Goal: Check status: Check status

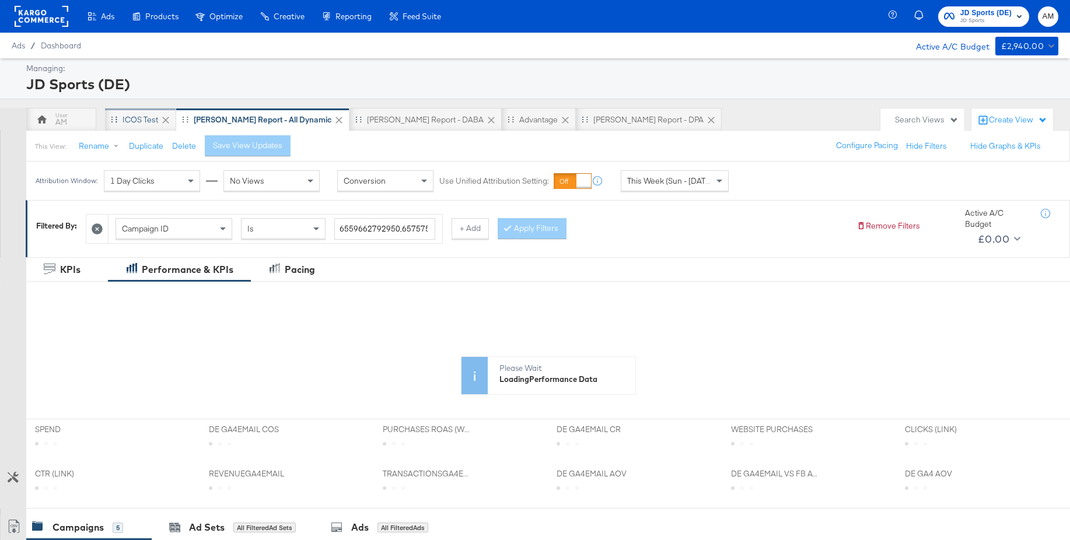
click at [148, 121] on div "iCOS Test" at bounding box center [141, 119] width 36 height 11
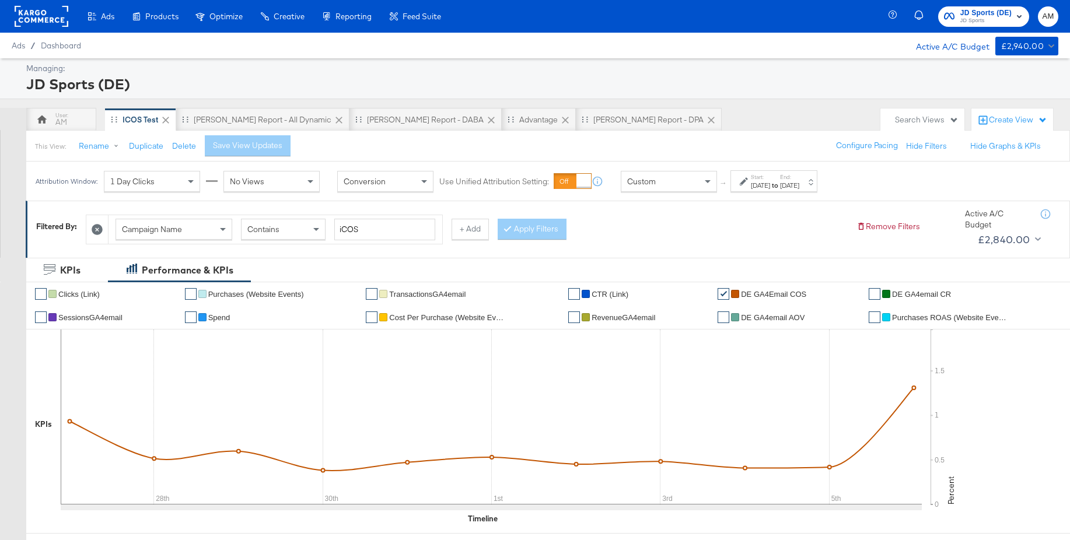
click at [770, 184] on div "[DATE]" at bounding box center [760, 185] width 19 height 9
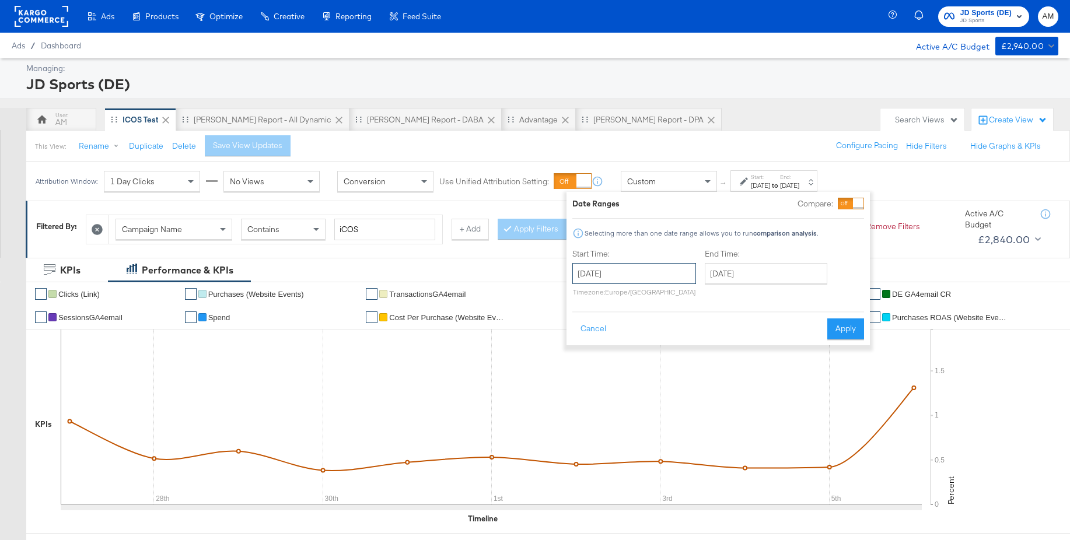
click at [674, 267] on input "[DATE]" at bounding box center [634, 273] width 124 height 21
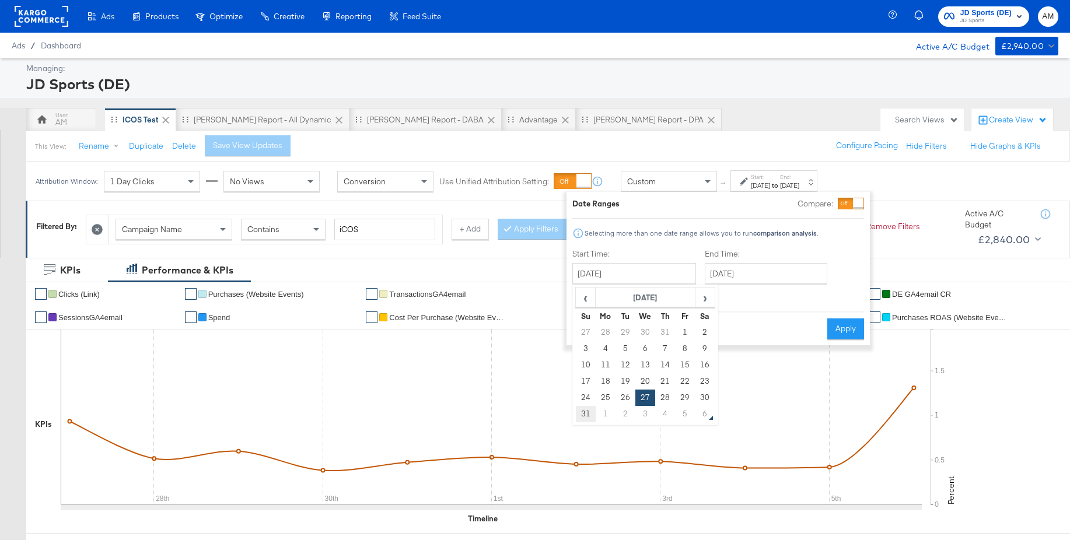
click at [583, 417] on td "31" at bounding box center [586, 414] width 20 height 16
type input "[DATE]"
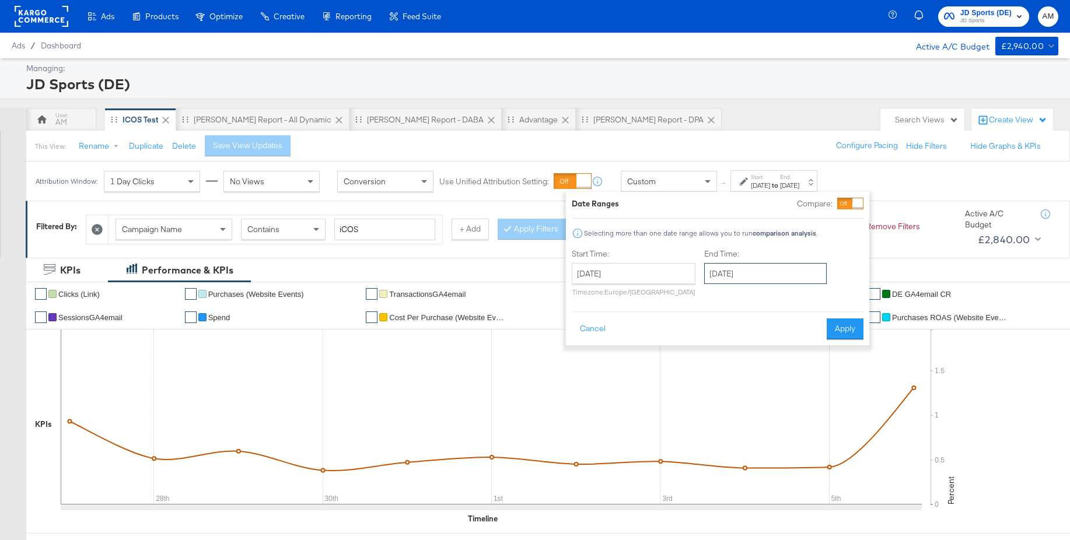
click at [768, 278] on input "[DATE]" at bounding box center [765, 273] width 123 height 21
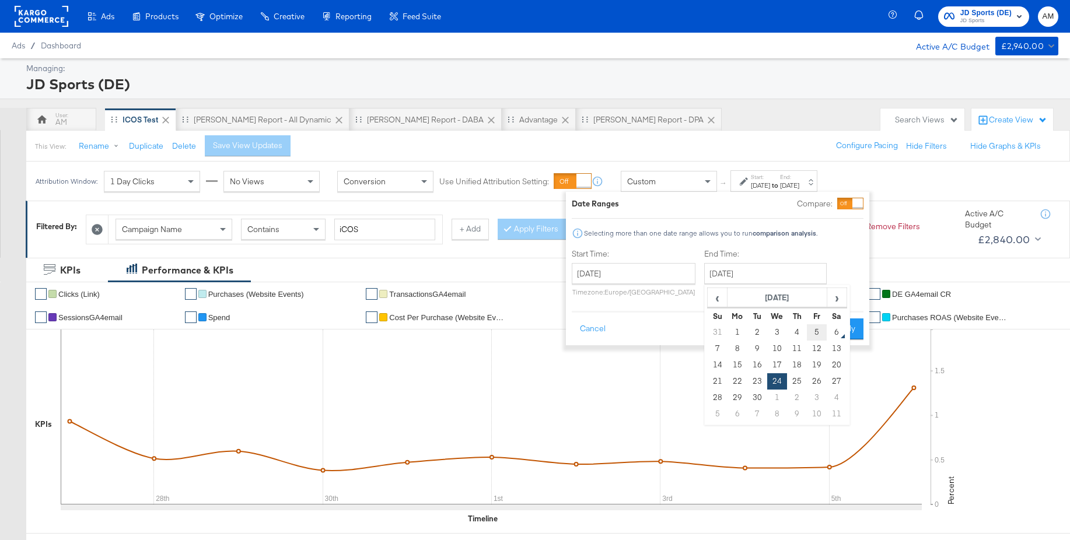
click at [814, 332] on td "5" at bounding box center [817, 332] width 20 height 16
type input "[DATE]"
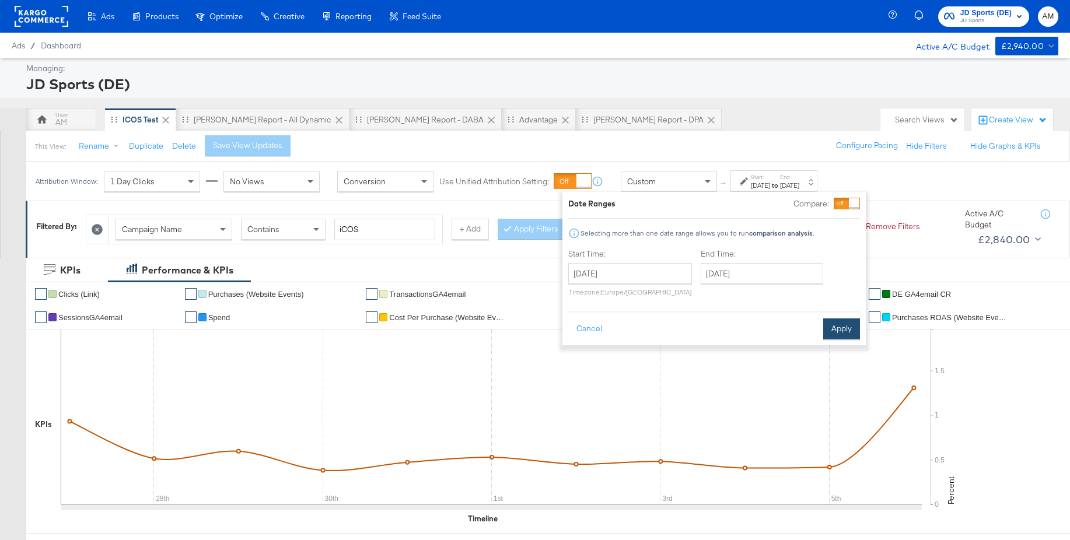
click at [840, 331] on button "Apply" at bounding box center [841, 329] width 37 height 21
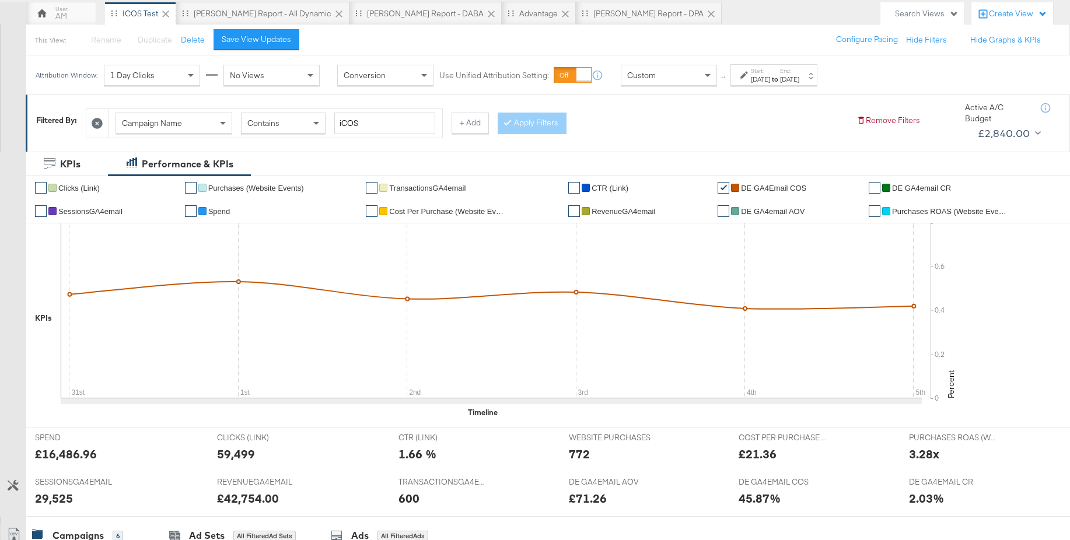
scroll to position [230, 0]
